Goal: Information Seeking & Learning: Compare options

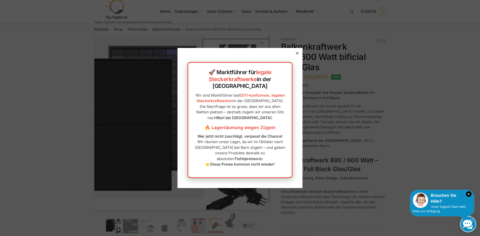
click at [296, 55] on icon at bounding box center [297, 53] width 3 height 3
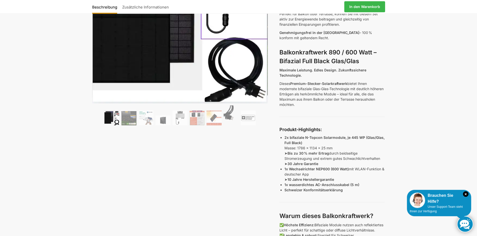
scroll to position [133, 0]
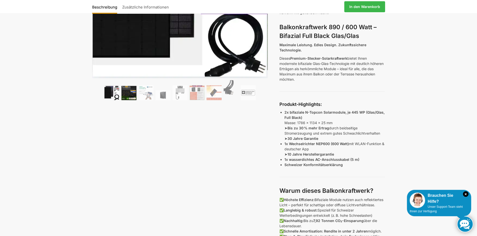
click at [130, 93] on img at bounding box center [128, 93] width 15 height 14
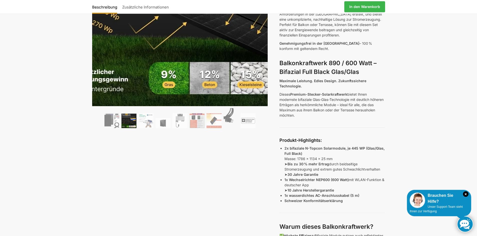
scroll to position [33, 0]
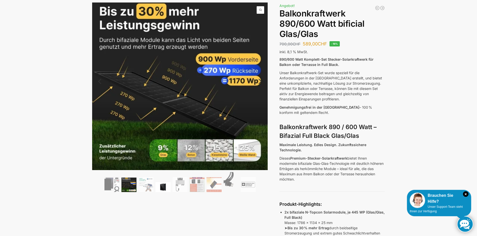
click at [162, 183] on img at bounding box center [162, 187] width 15 height 10
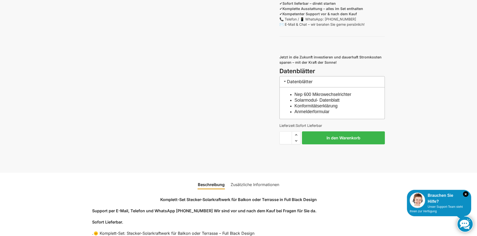
scroll to position [1199, 0]
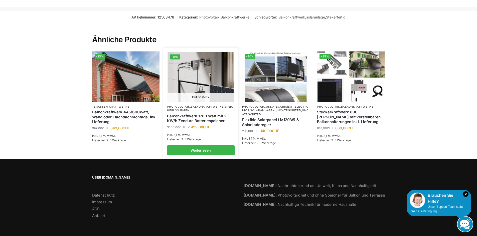
click at [193, 75] on img at bounding box center [201, 77] width 66 height 50
